Goal: Check status: Check status

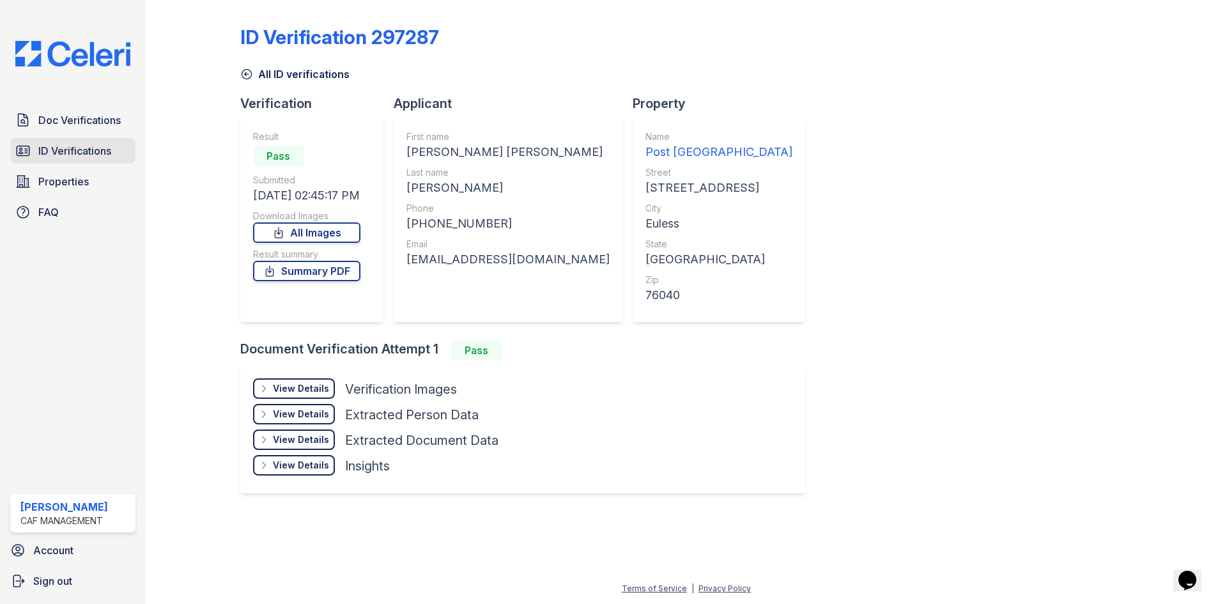
click at [40, 157] on span "ID Verifications" at bounding box center [74, 150] width 73 height 15
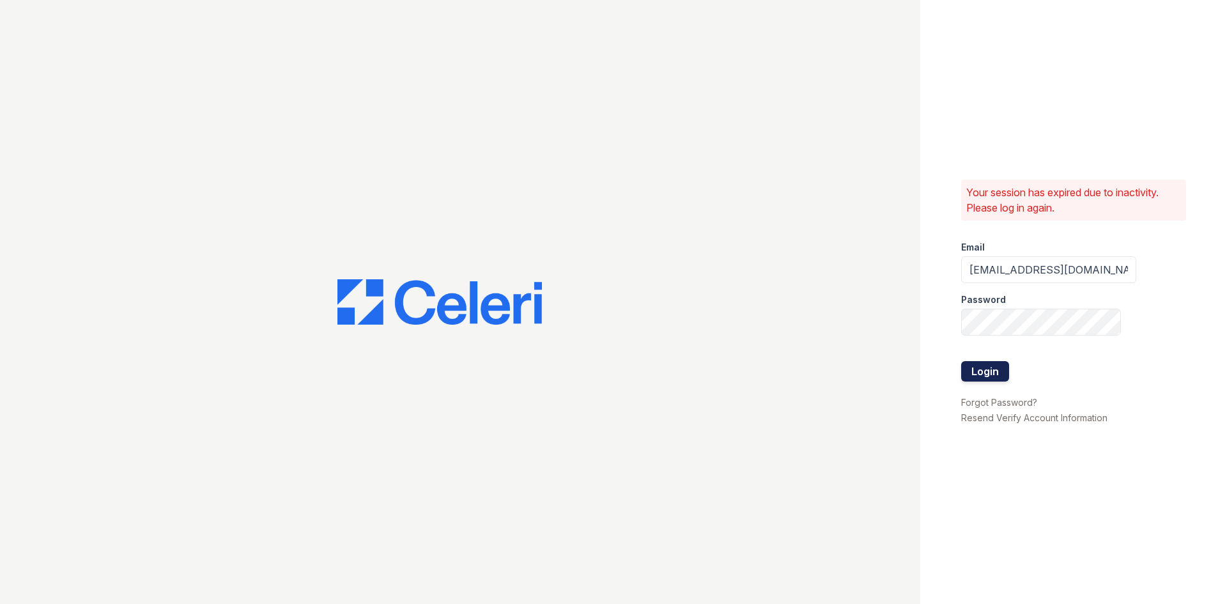
click at [969, 373] on button "Login" at bounding box center [985, 371] width 48 height 20
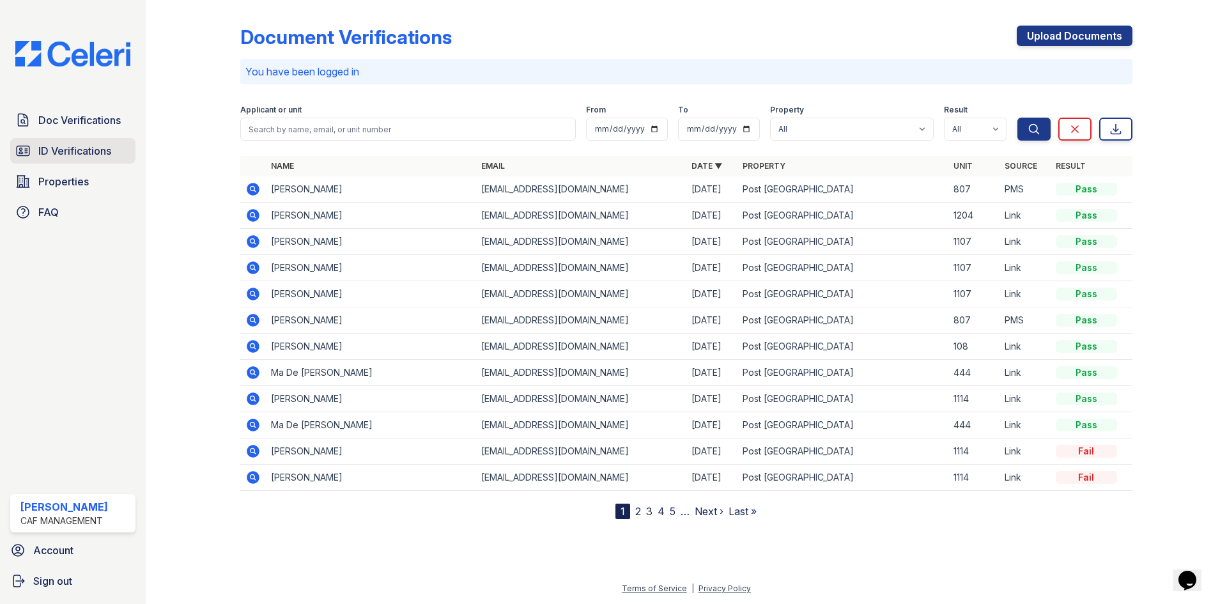
click at [93, 146] on span "ID Verifications" at bounding box center [74, 150] width 73 height 15
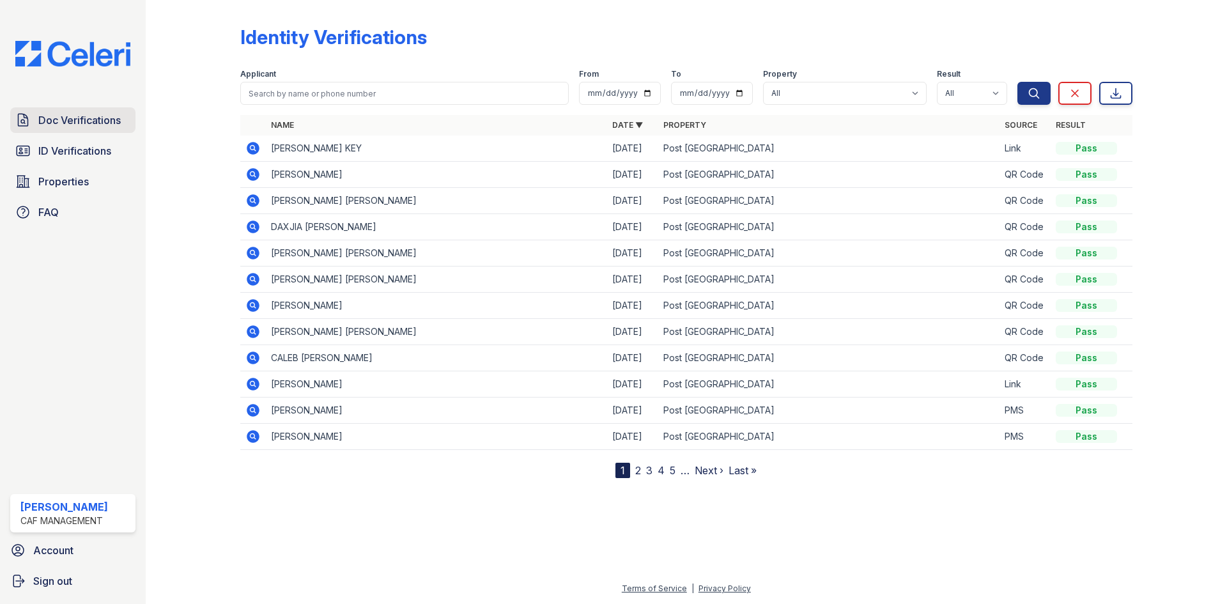
click at [83, 123] on span "Doc Verifications" at bounding box center [79, 119] width 82 height 15
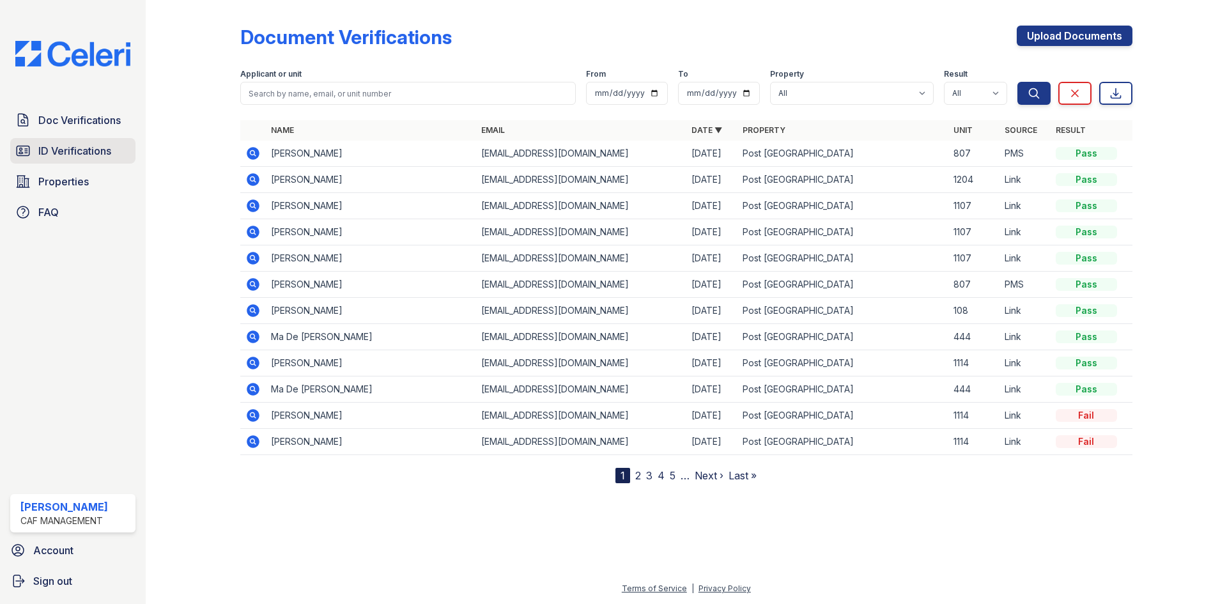
click at [80, 142] on link "ID Verifications" at bounding box center [72, 151] width 125 height 26
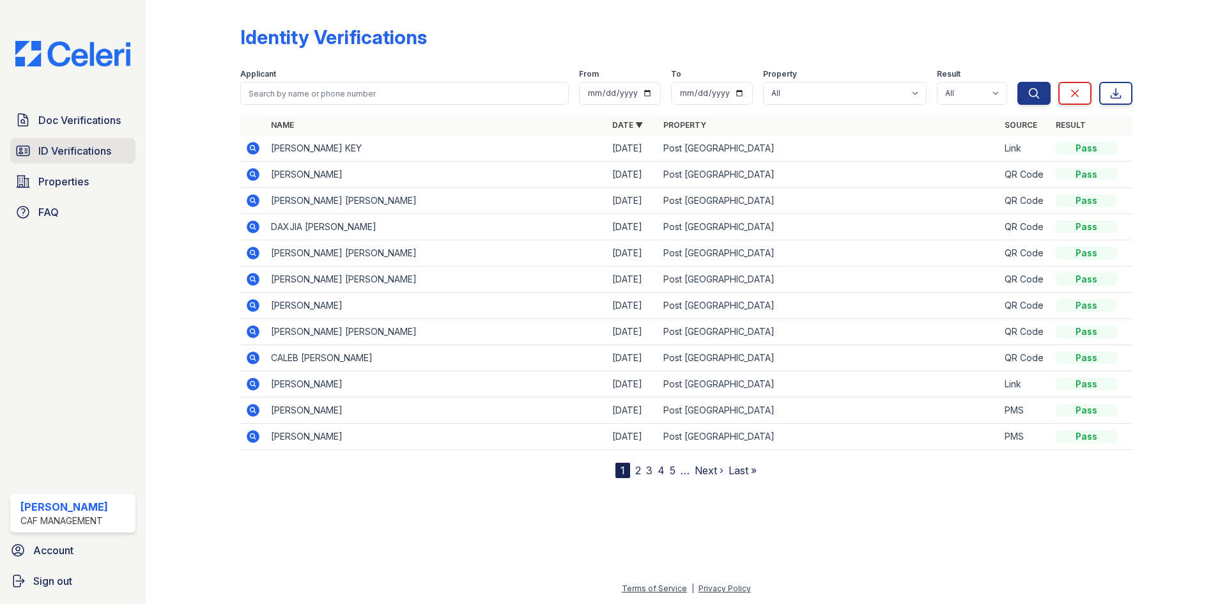
click at [38, 160] on link "ID Verifications" at bounding box center [72, 151] width 125 height 26
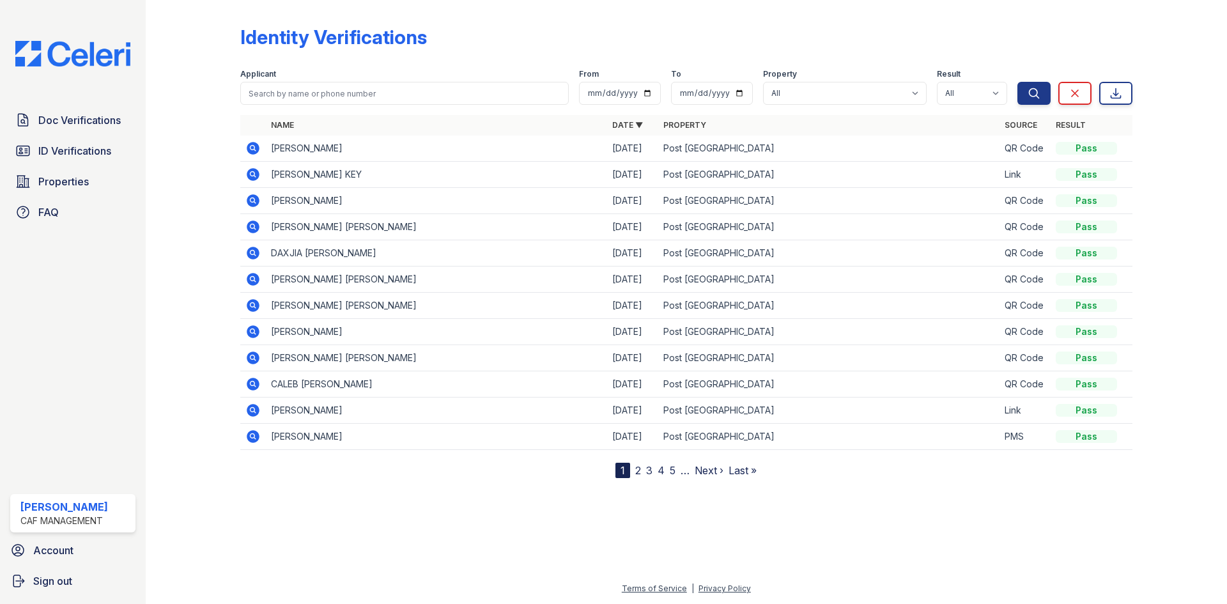
click at [254, 282] on icon at bounding box center [253, 279] width 13 height 13
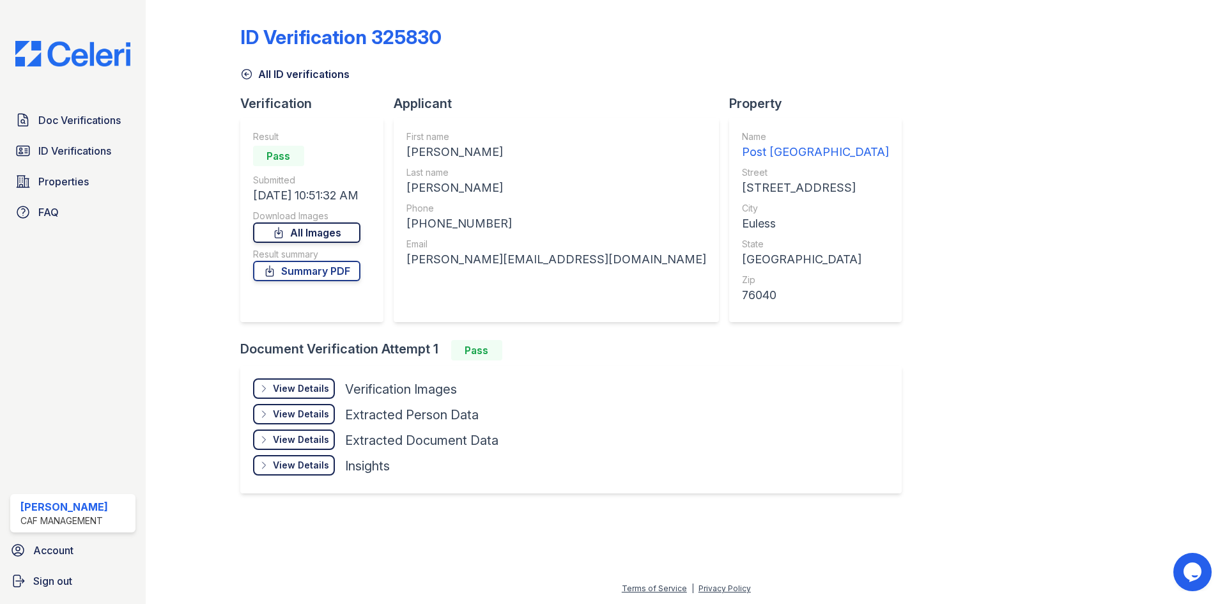
click at [298, 228] on link "All Images" at bounding box center [306, 232] width 107 height 20
click at [305, 272] on link "Summary PDF" at bounding box center [306, 271] width 107 height 20
drag, startPoint x: 80, startPoint y: 150, endPoint x: 105, endPoint y: 155, distance: 25.6
click at [80, 150] on span "ID Verifications" at bounding box center [74, 150] width 73 height 15
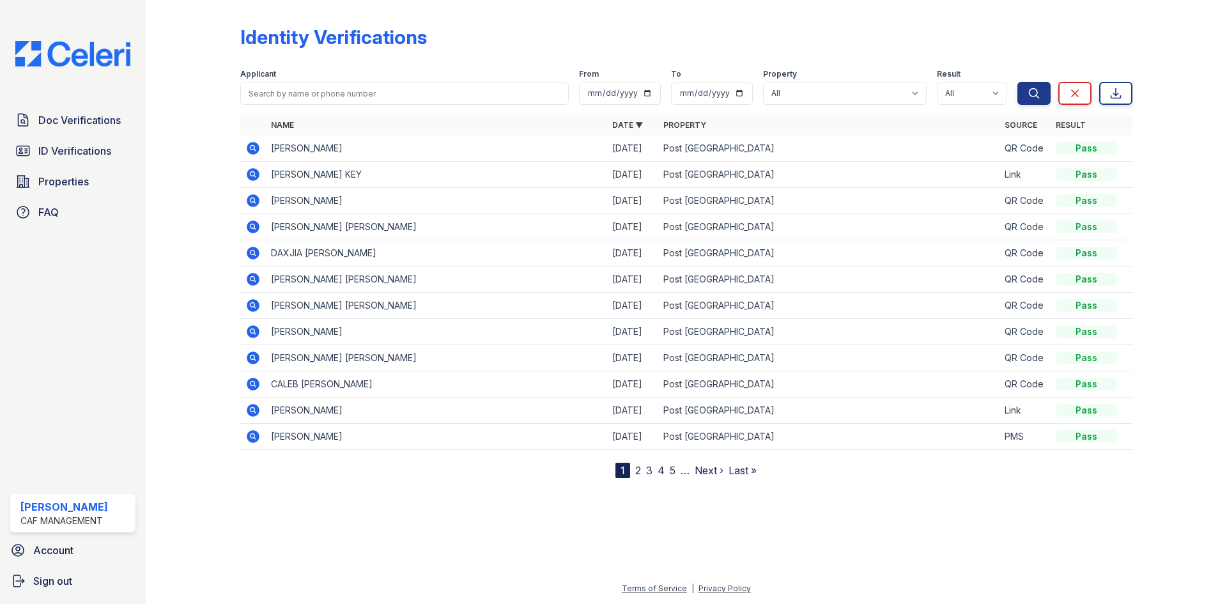
click at [247, 303] on icon at bounding box center [253, 305] width 13 height 13
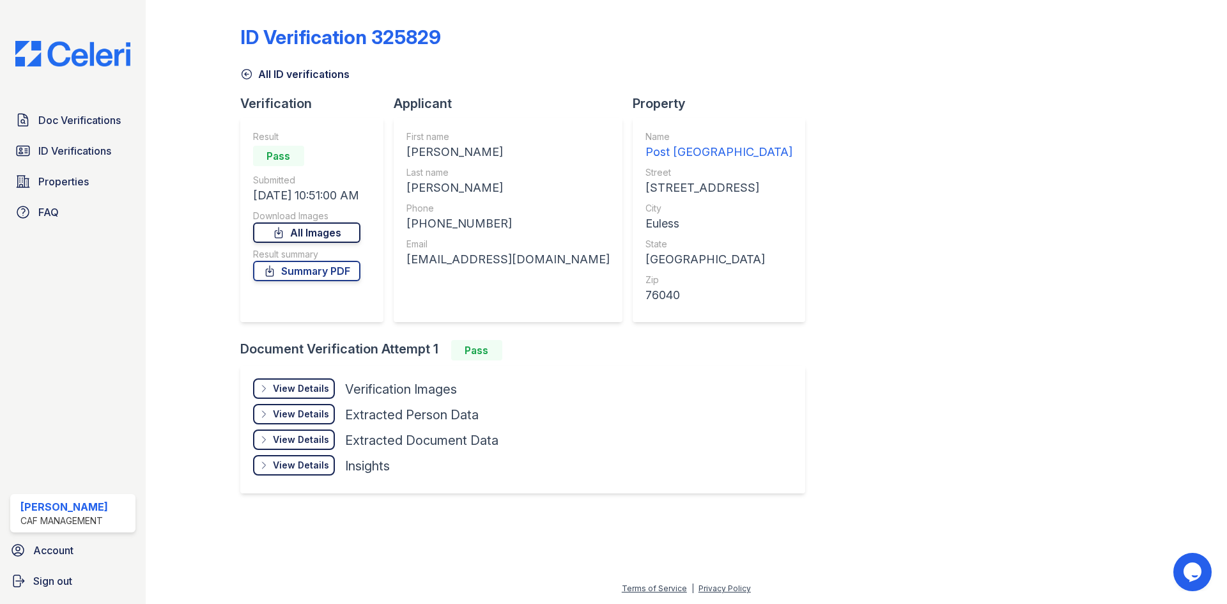
click at [307, 226] on link "All Images" at bounding box center [306, 232] width 107 height 20
click at [312, 277] on link "Summary PDF" at bounding box center [306, 271] width 107 height 20
click at [314, 270] on link "Summary PDF" at bounding box center [306, 271] width 107 height 20
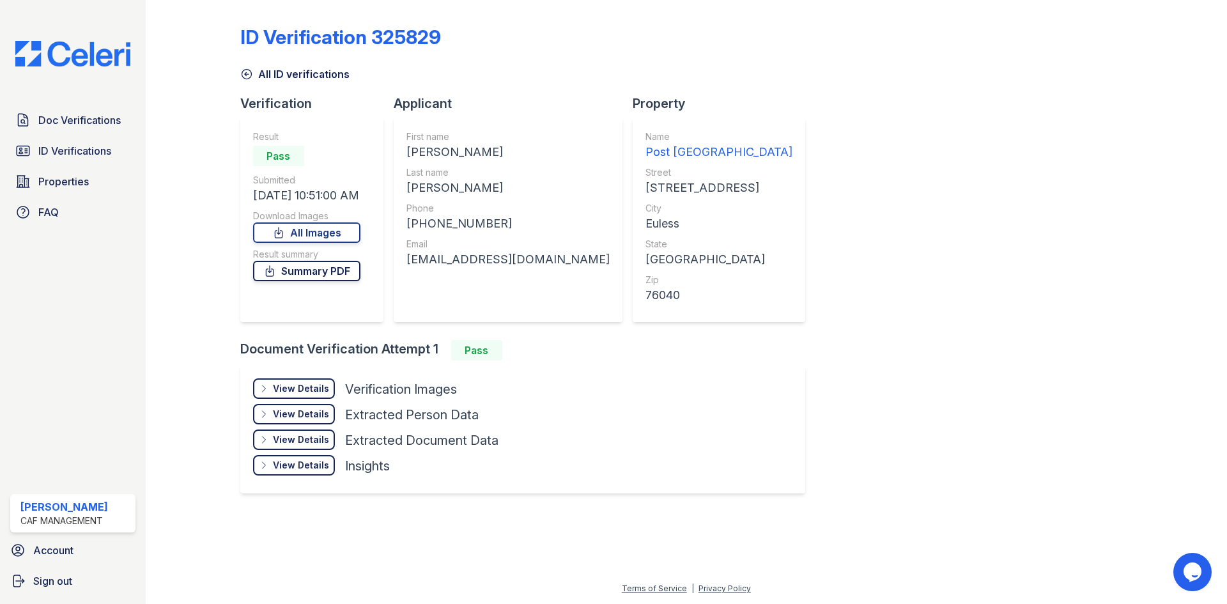
click at [349, 269] on link "Summary PDF" at bounding box center [306, 271] width 107 height 20
click at [329, 273] on link "Summary PDF" at bounding box center [306, 271] width 107 height 20
drag, startPoint x: 247, startPoint y: 75, endPoint x: 250, endPoint y: 86, distance: 11.3
click at [247, 75] on icon at bounding box center [246, 74] width 13 height 13
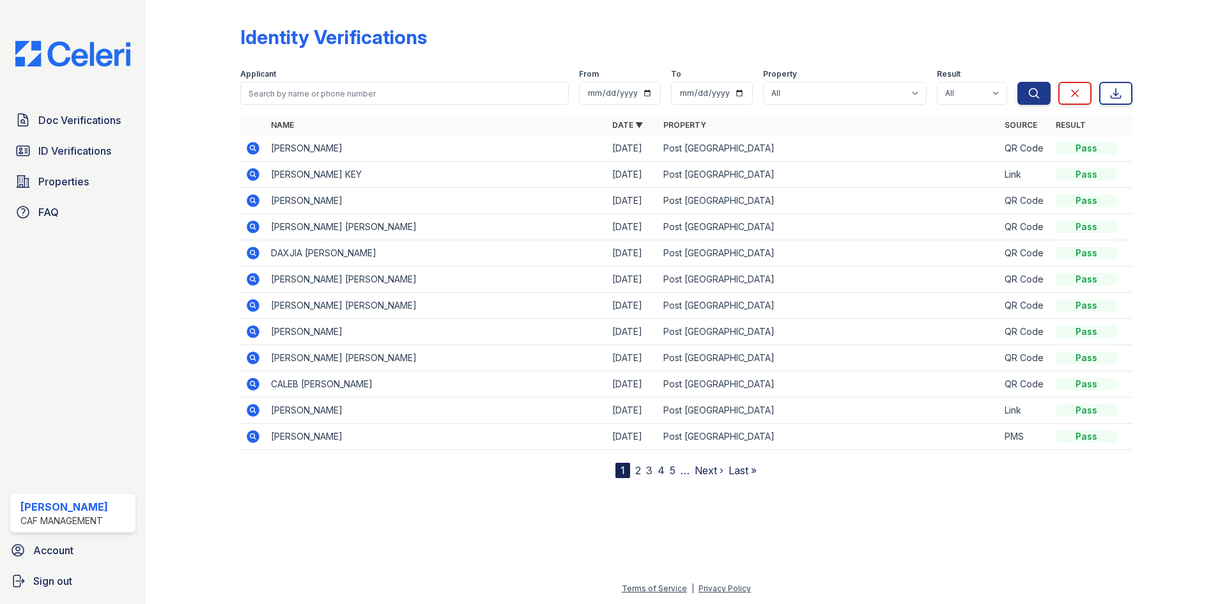
click at [253, 281] on icon at bounding box center [253, 279] width 13 height 13
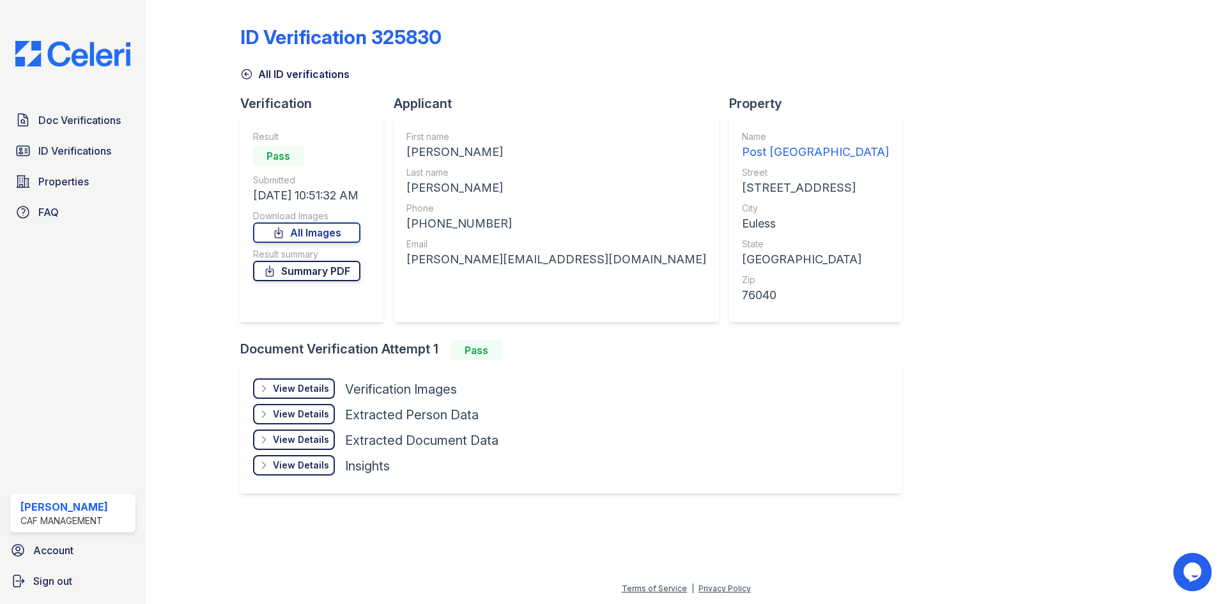
click at [302, 274] on link "Summary PDF" at bounding box center [306, 271] width 107 height 20
click at [238, 73] on div at bounding box center [203, 258] width 74 height 506
click at [245, 72] on icon at bounding box center [246, 74] width 13 height 13
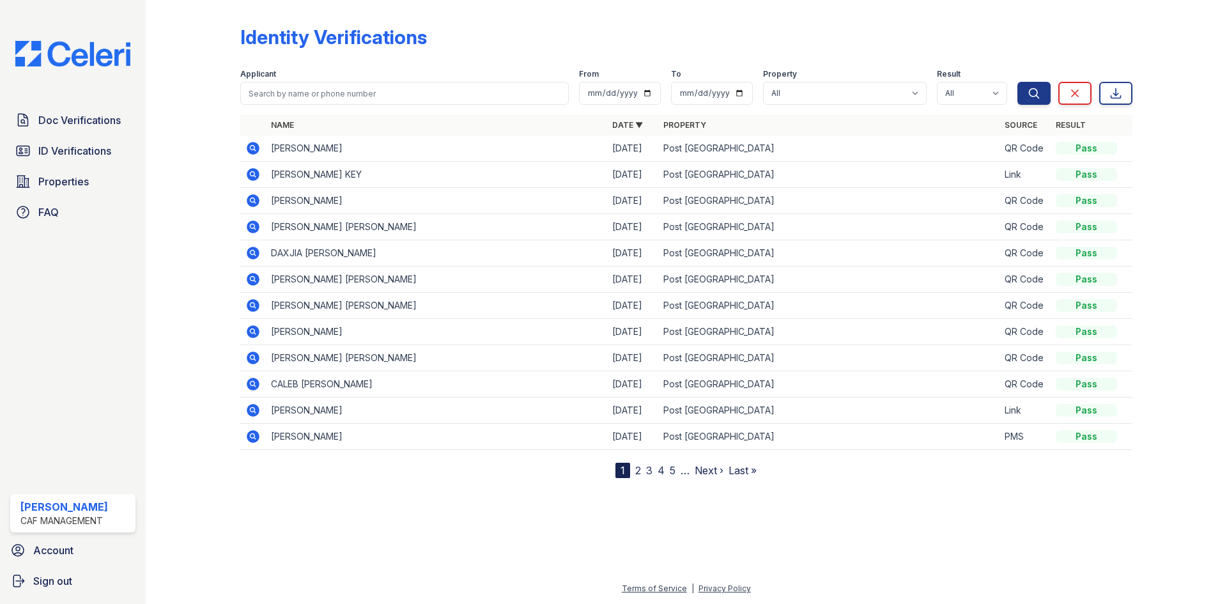
click at [255, 303] on icon at bounding box center [253, 305] width 13 height 13
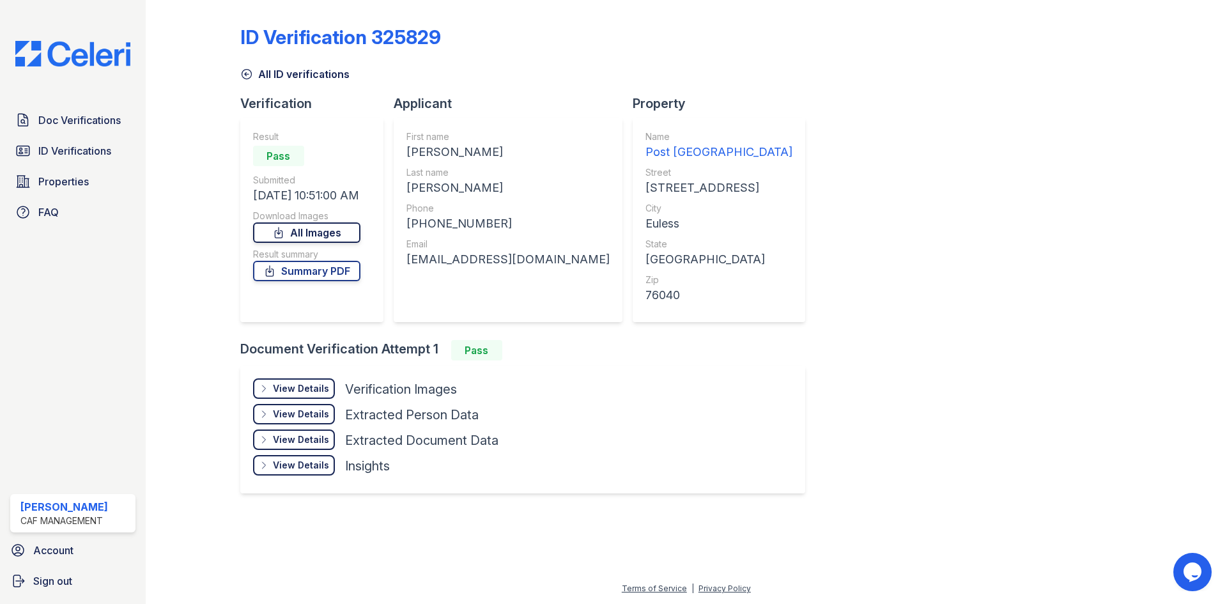
click at [314, 236] on link "All Images" at bounding box center [306, 232] width 107 height 20
